Goal: Check status

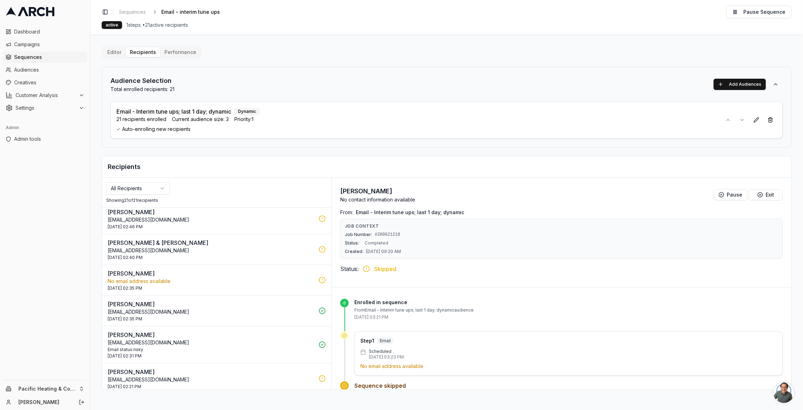
scroll to position [478, 0]
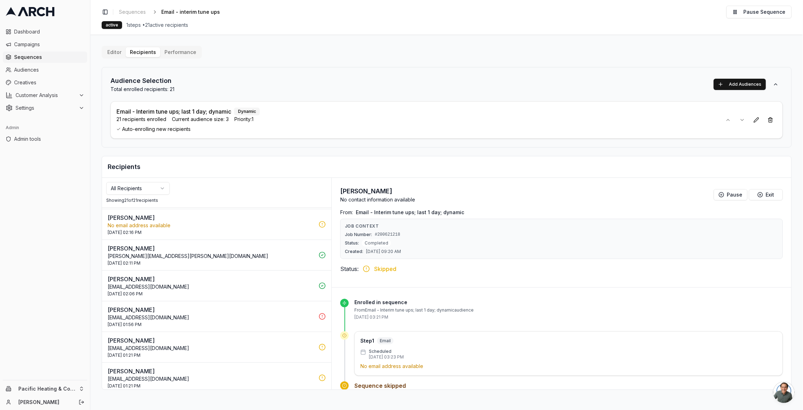
click at [249, 322] on div "[DATE] 01:56 PM" at bounding box center [211, 325] width 207 height 6
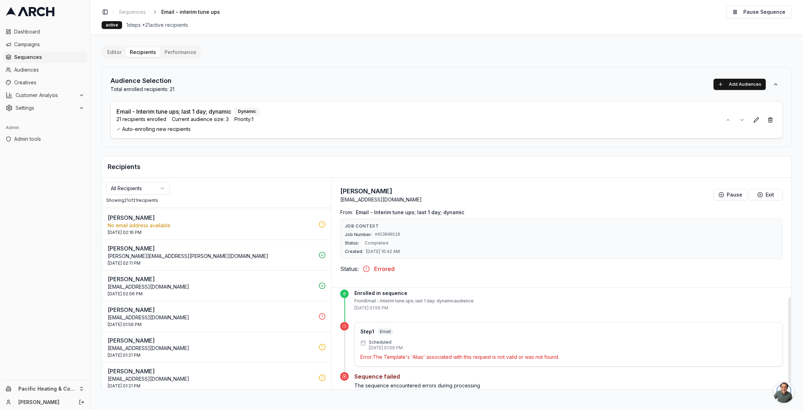
scroll to position [0, 0]
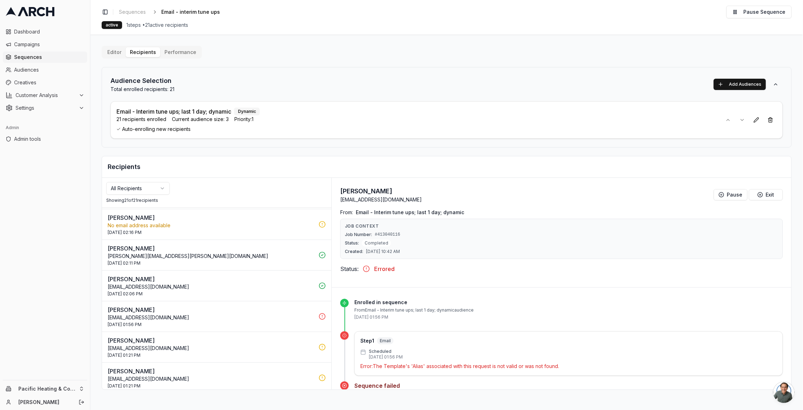
click at [363, 186] on h3 "[PERSON_NAME]" at bounding box center [380, 191] width 81 height 10
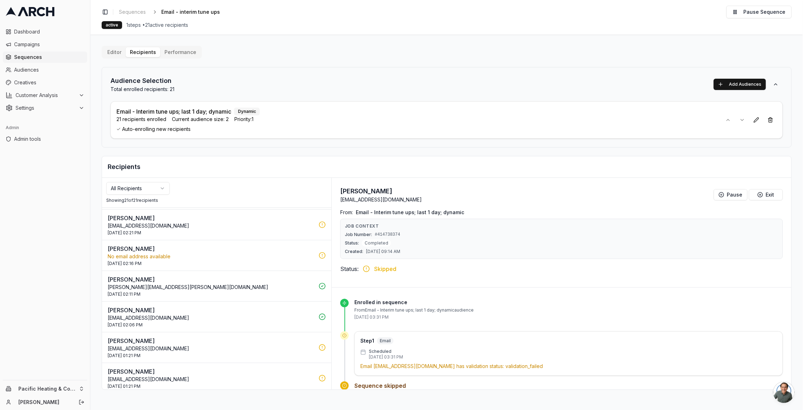
scroll to position [478, 0]
click at [193, 53] on button "Performance" at bounding box center [180, 52] width 40 height 10
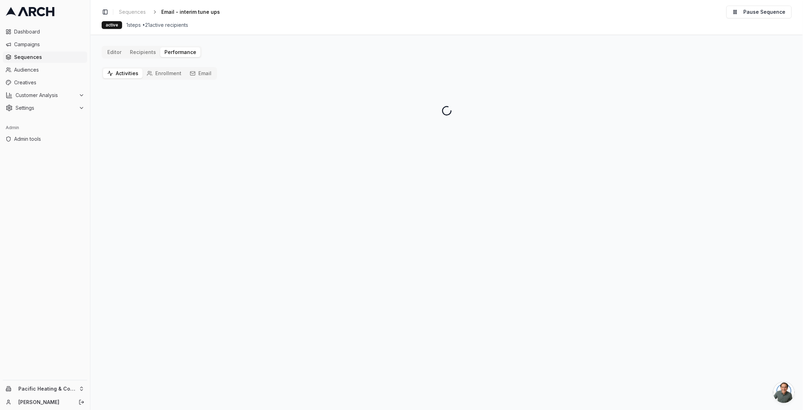
click at [124, 72] on button "Activities" at bounding box center [123, 73] width 40 height 10
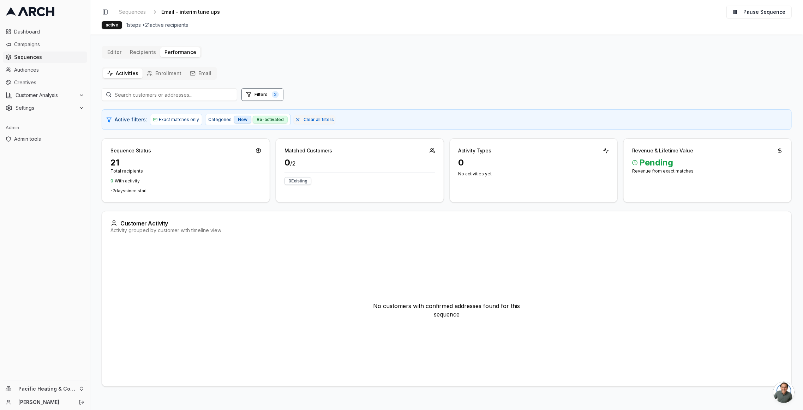
click at [198, 71] on button "Email" at bounding box center [201, 73] width 30 height 10
